Goal: Register for event/course

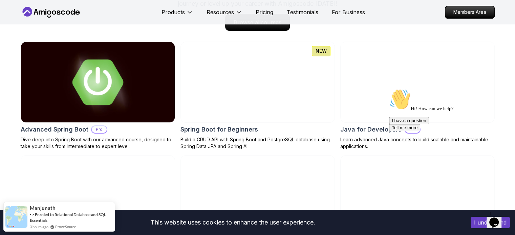
scroll to position [712, 0]
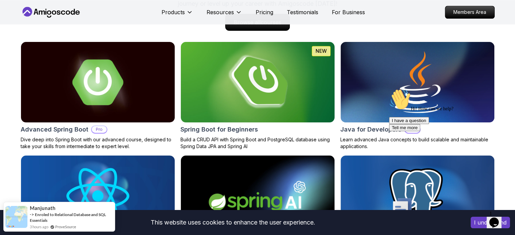
click at [249, 109] on img at bounding box center [257, 82] width 161 height 85
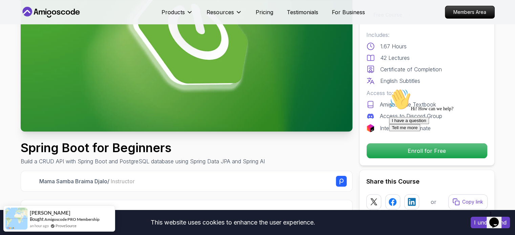
scroll to position [96, 0]
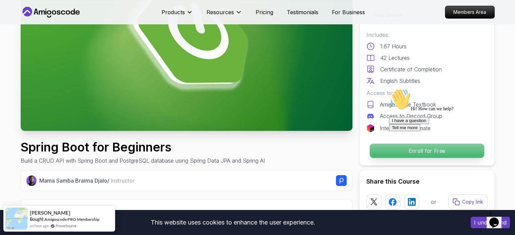
click at [382, 151] on p "Enroll for Free" at bounding box center [426, 151] width 114 height 14
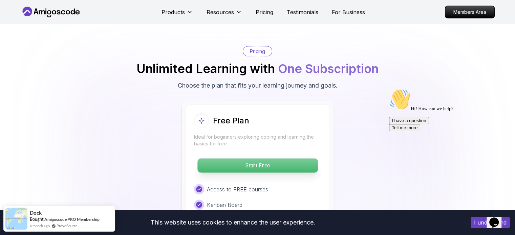
scroll to position [1335, 0]
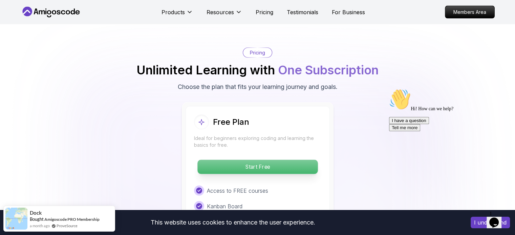
click at [245, 160] on p "Start Free" at bounding box center [257, 167] width 120 height 14
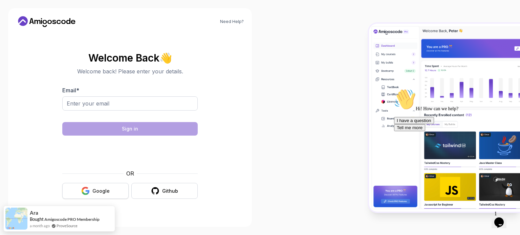
click at [95, 197] on button "Google" at bounding box center [95, 191] width 66 height 16
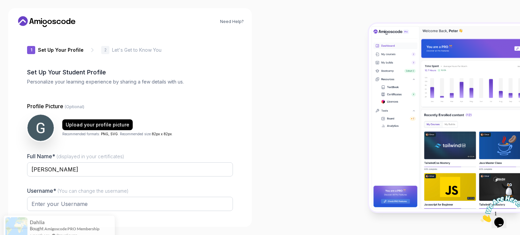
type input "luckygecko9e15e"
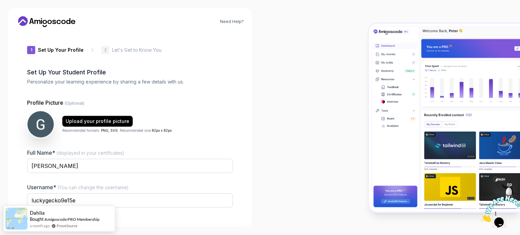
click at [481, 218] on icon "Close" at bounding box center [481, 221] width 0 height 6
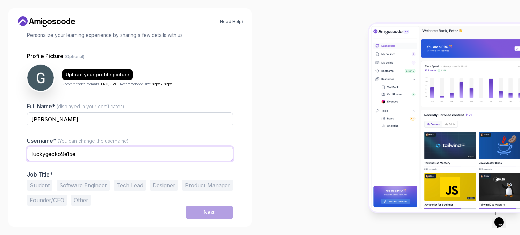
click at [87, 154] on input "luckygecko9e15e" at bounding box center [130, 154] width 206 height 14
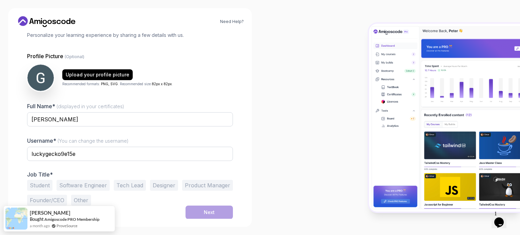
click at [39, 187] on button "Student" at bounding box center [39, 185] width 25 height 11
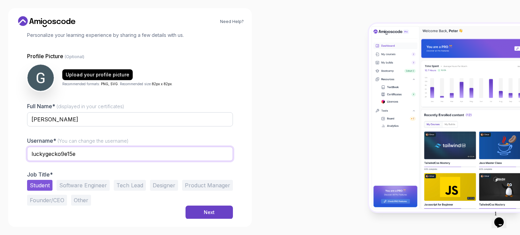
drag, startPoint x: 80, startPoint y: 152, endPoint x: 15, endPoint y: 153, distance: 65.4
click at [15, 153] on div "Need Help? 1 Set Up Your Profile 1 Set Up Your Profile 2 Let's Get to Know You …" at bounding box center [130, 117] width 244 height 219
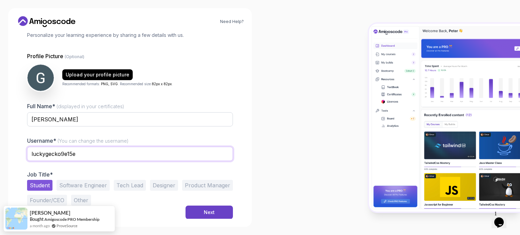
click at [131, 158] on input "luckygecko9e15e" at bounding box center [130, 154] width 206 height 14
click at [200, 213] on button "Next" at bounding box center [209, 213] width 47 height 14
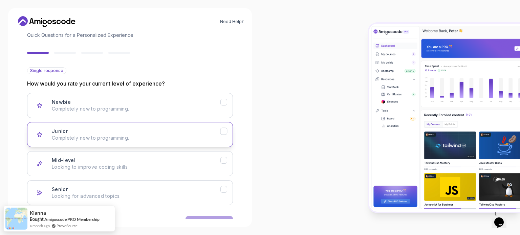
click at [100, 136] on p "Completely new to programming." at bounding box center [136, 138] width 169 height 7
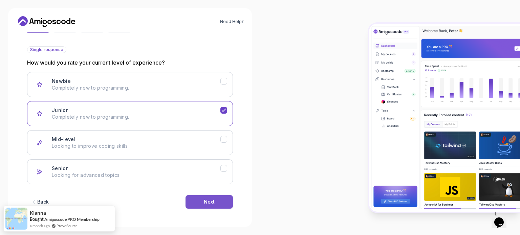
click at [200, 200] on button "Next" at bounding box center [209, 202] width 47 height 14
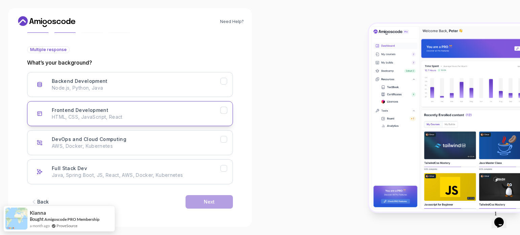
click at [133, 114] on p "HTML, CSS, JavaScript, React" at bounding box center [136, 117] width 169 height 7
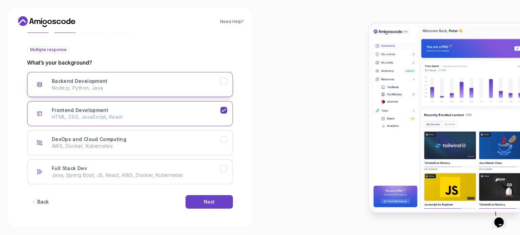
click at [164, 88] on p "Node.js, Python, Java" at bounding box center [136, 88] width 169 height 7
click at [169, 107] on div "Frontend Development HTML, CSS, JavaScript, React" at bounding box center [136, 114] width 169 height 14
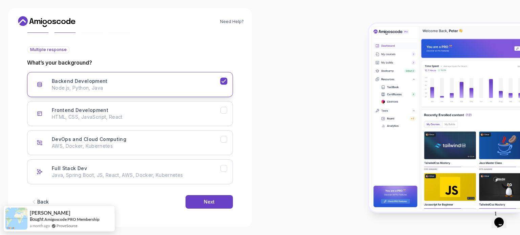
click at [177, 74] on button "Backend Development Node.js, Python, Java" at bounding box center [130, 84] width 206 height 25
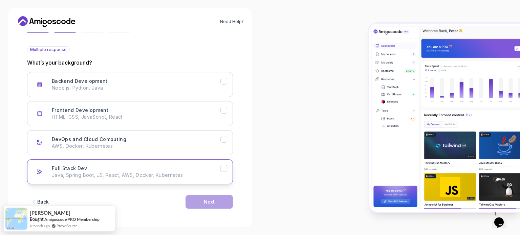
click at [154, 176] on p "Java, Spring Boot, JS, React, AWS, Docker, Kubernetes" at bounding box center [136, 175] width 169 height 7
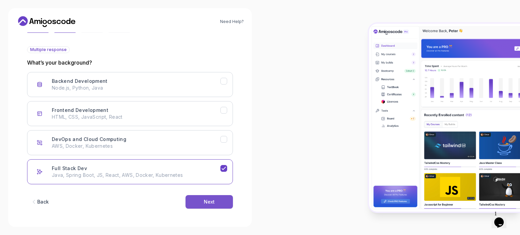
click at [196, 199] on button "Next" at bounding box center [209, 202] width 47 height 14
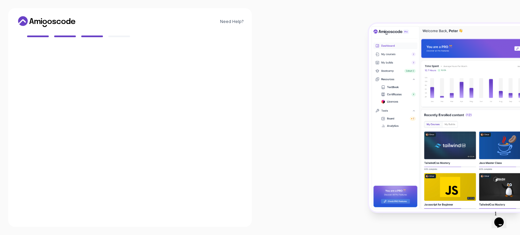
scroll to position [60, 0]
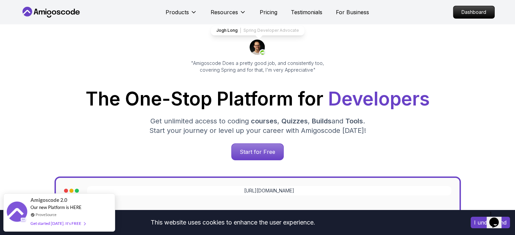
scroll to position [35, 0]
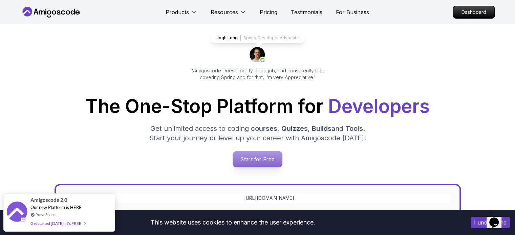
click at [256, 158] on p "Start for Free" at bounding box center [257, 160] width 49 height 16
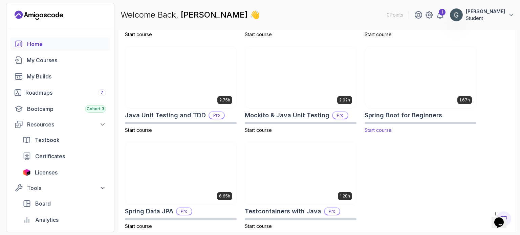
scroll to position [294, 0]
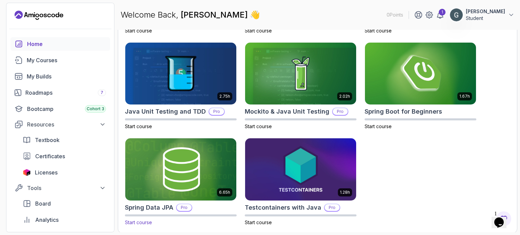
click at [178, 204] on p "Pro" at bounding box center [184, 207] width 15 height 7
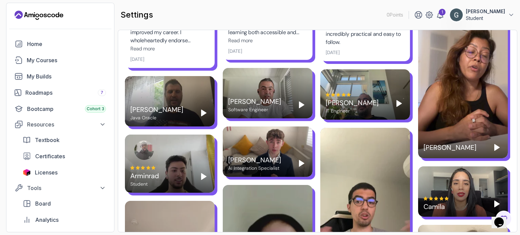
scroll to position [615, 0]
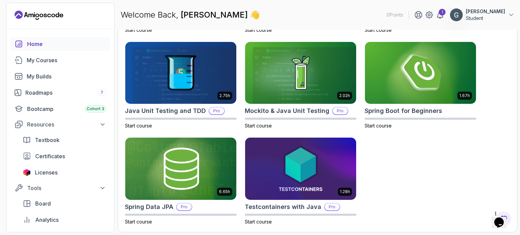
scroll to position [294, 0]
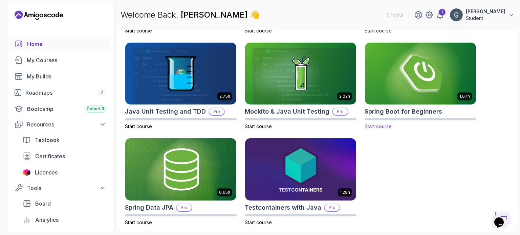
click at [400, 94] on img at bounding box center [420, 73] width 116 height 65
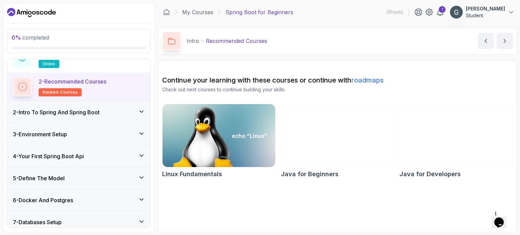
scroll to position [38, 0]
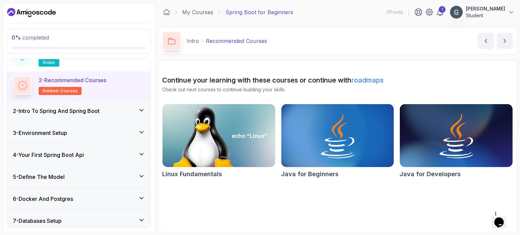
click at [121, 115] on div "2 - Intro To Spring And Spring Boot" at bounding box center [78, 111] width 143 height 22
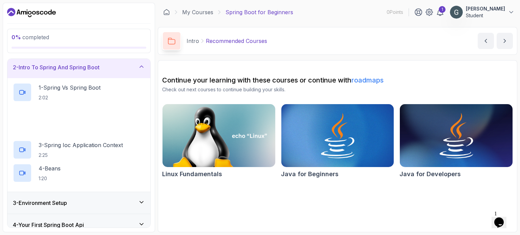
scroll to position [24, 0]
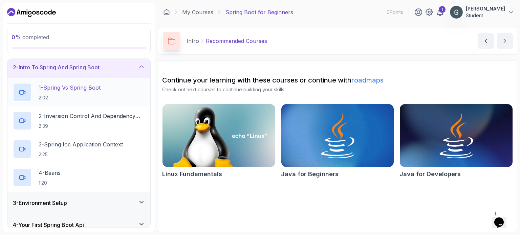
click at [87, 89] on p "1 - Spring Vs Spring Boot" at bounding box center [70, 88] width 62 height 8
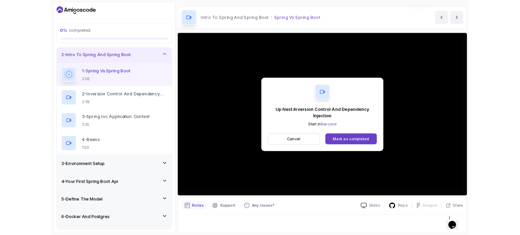
scroll to position [70, 0]
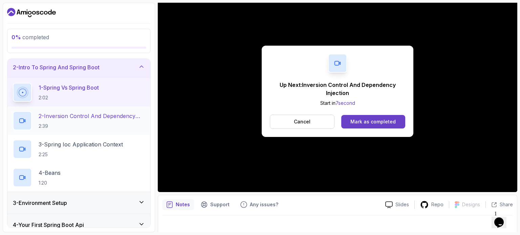
click at [65, 116] on p "2 - Inversion Control And Dependency Injection" at bounding box center [92, 116] width 106 height 8
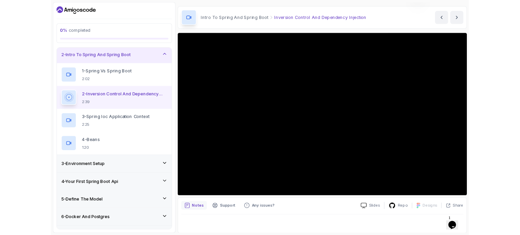
scroll to position [74, 0]
